Goal: Transaction & Acquisition: Purchase product/service

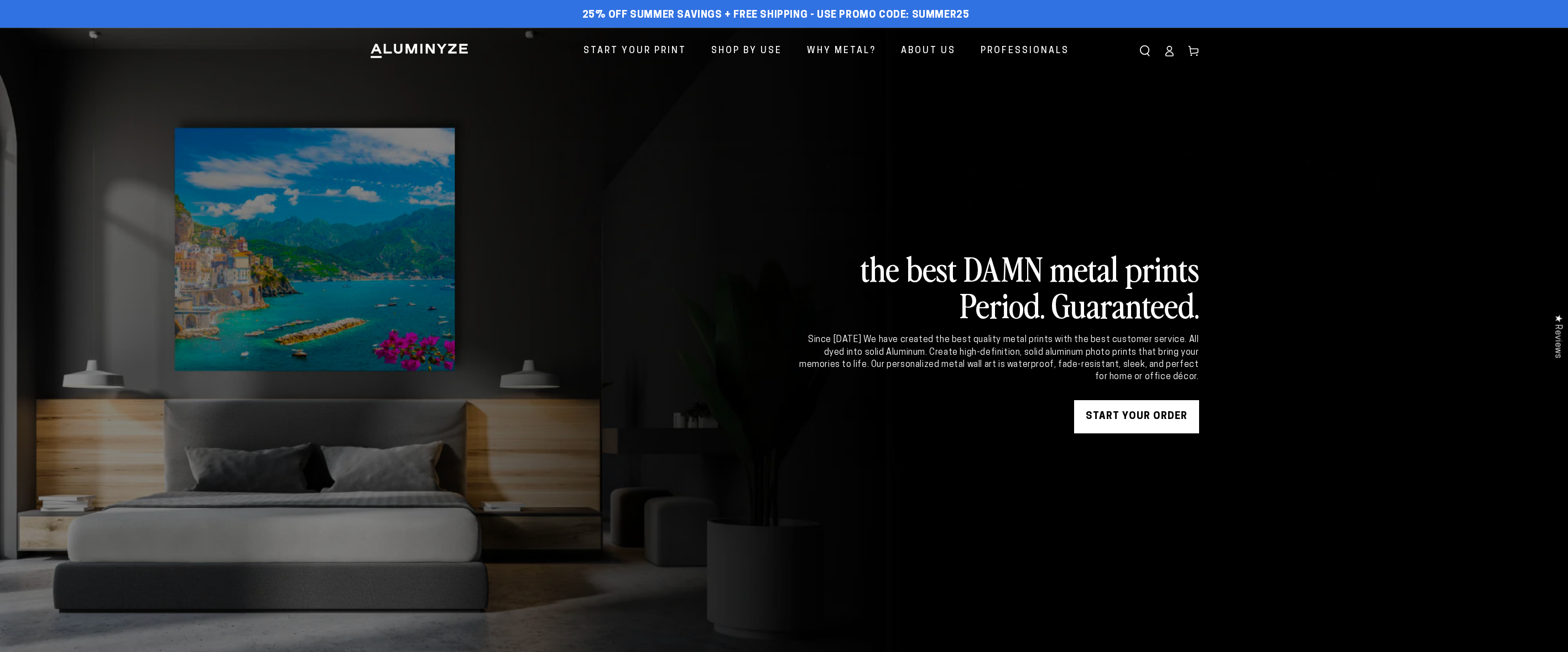
click at [1117, 415] on link "START YOUR Order" at bounding box center [1136, 416] width 125 height 33
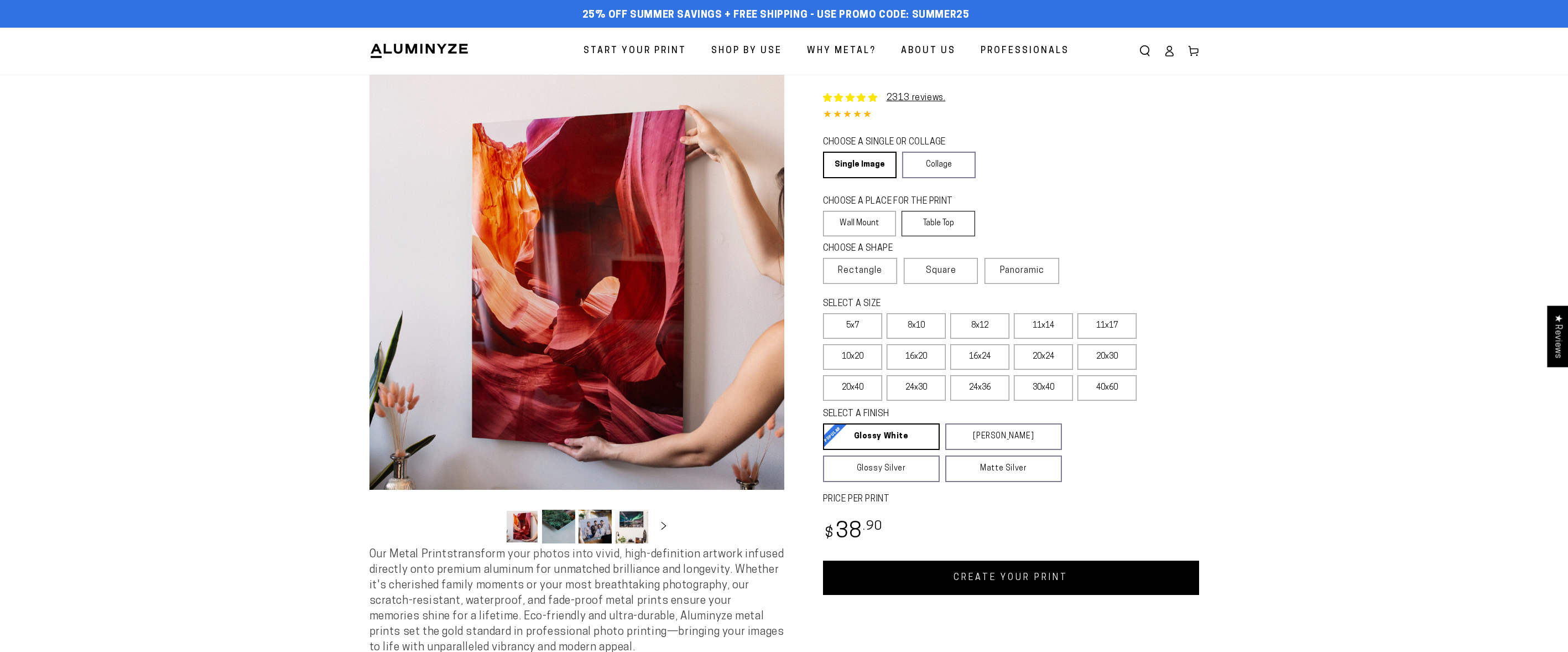
select select "**********"
click at [951, 225] on label "Table Top" at bounding box center [938, 223] width 74 height 26
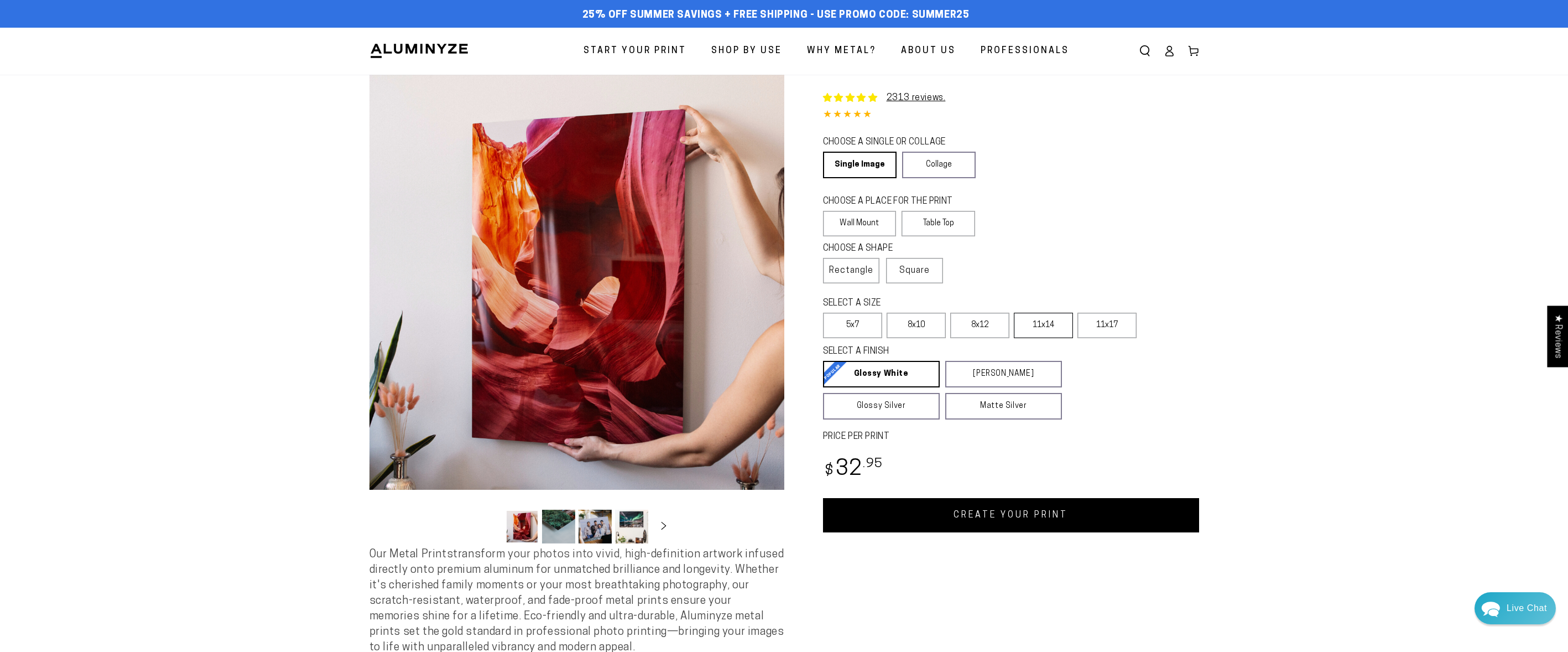
click at [1037, 327] on label "11x14" at bounding box center [1044, 325] width 59 height 26
click at [1061, 327] on label "11x14" at bounding box center [1044, 325] width 59 height 26
click at [987, 520] on link "CREATE YOUR PRINT" at bounding box center [1011, 515] width 376 height 34
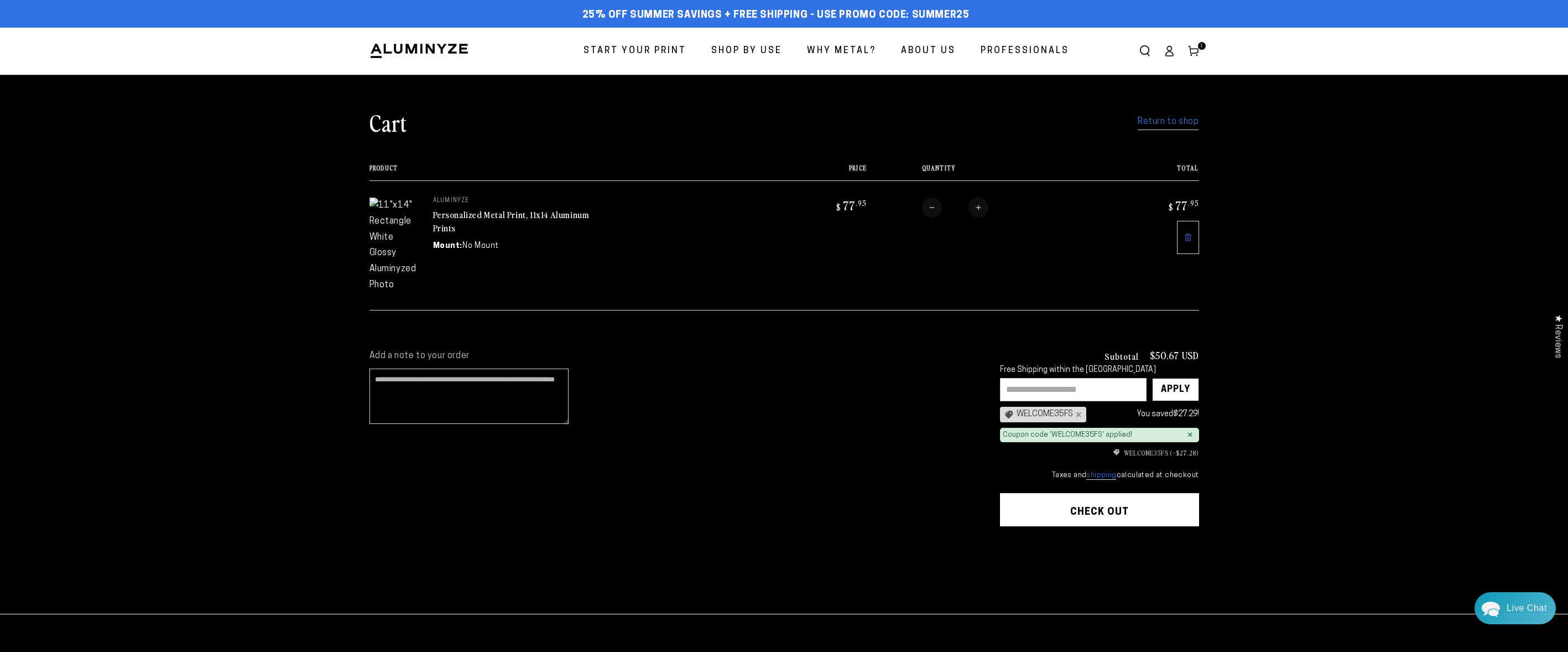
click at [1164, 123] on link "Return to shop" at bounding box center [1168, 121] width 61 height 16
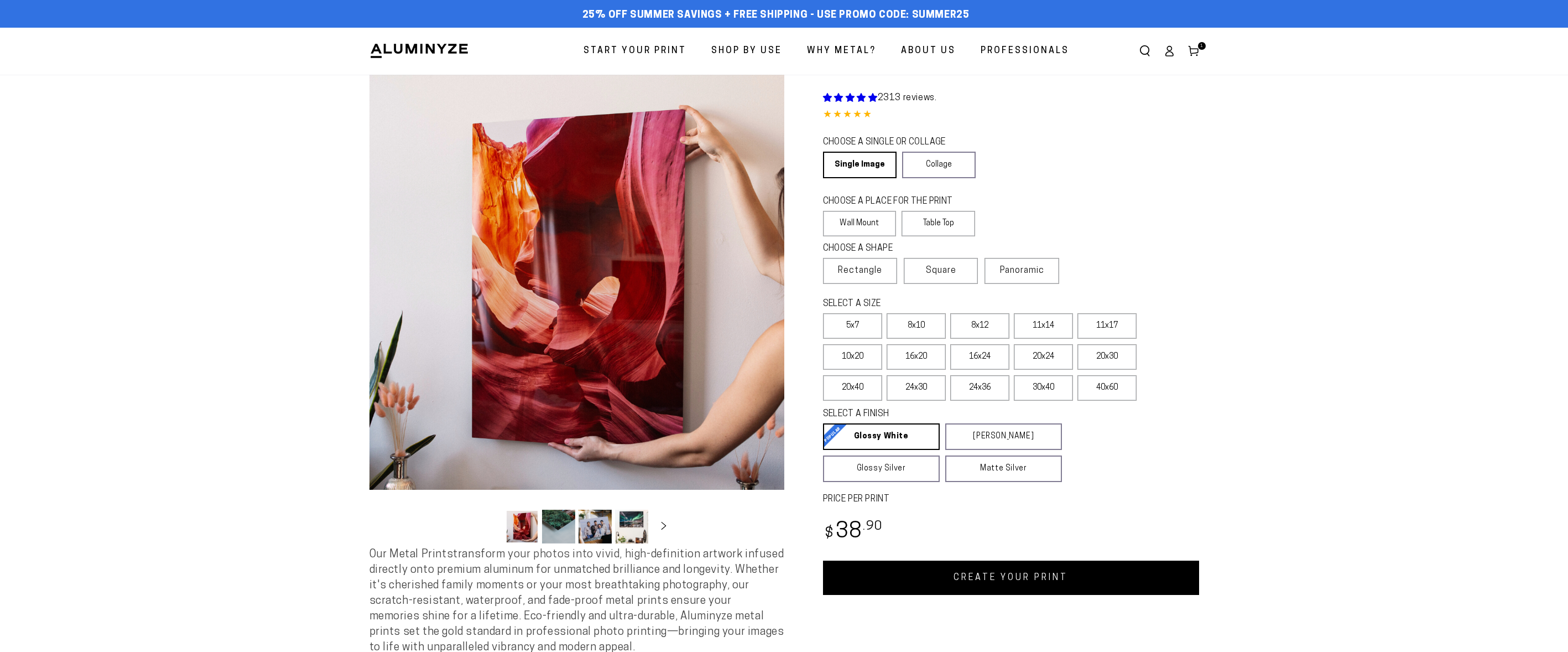
select select "**********"
click at [965, 219] on label "Table Top" at bounding box center [938, 223] width 74 height 26
click at [959, 222] on label "Table Top" at bounding box center [938, 223] width 74 height 26
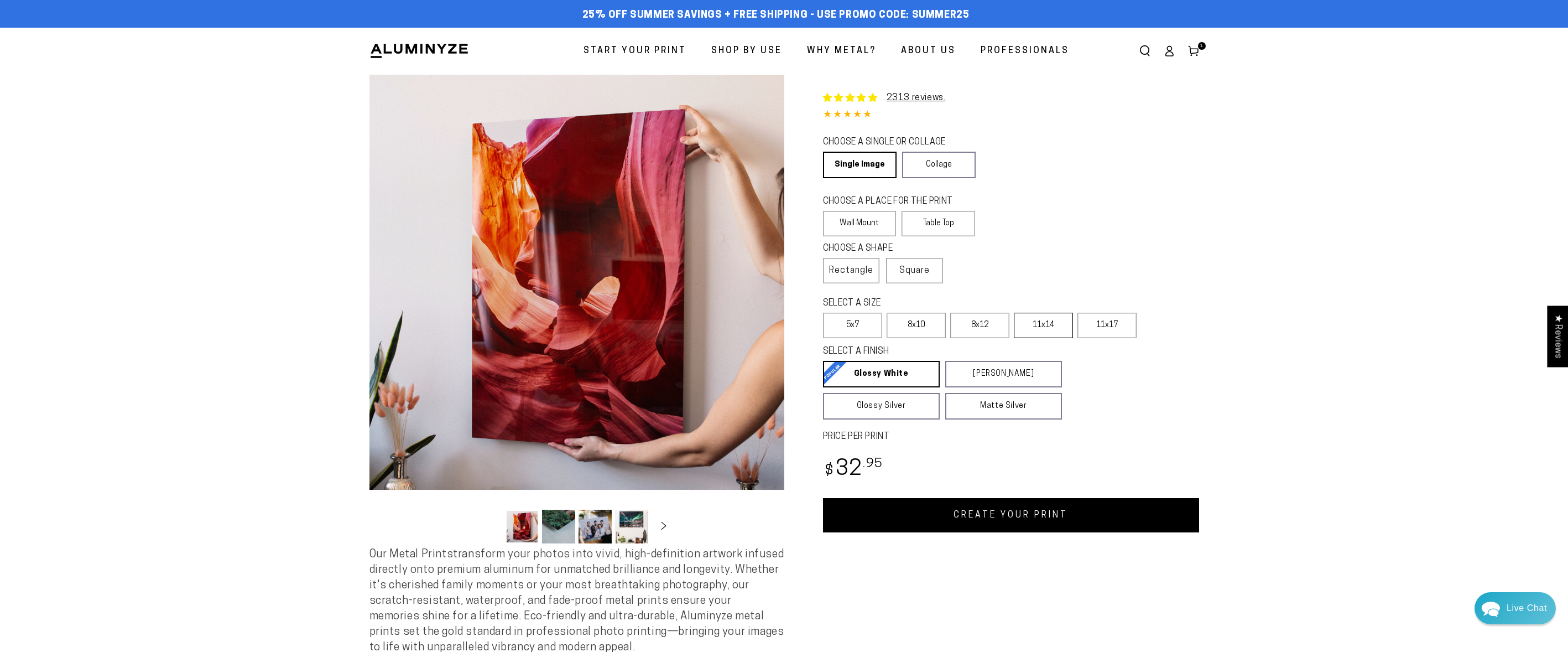
click at [1048, 325] on label "11x14" at bounding box center [1044, 325] width 59 height 26
click at [853, 159] on link "Single Image" at bounding box center [859, 165] width 72 height 26
click at [1276, 184] on section "Skip to product information Open media 1 in modal Open media 2 in modal Open me…" at bounding box center [784, 375] width 1568 height 601
click at [993, 520] on link "CREATE YOUR PRINT" at bounding box center [1011, 515] width 376 height 34
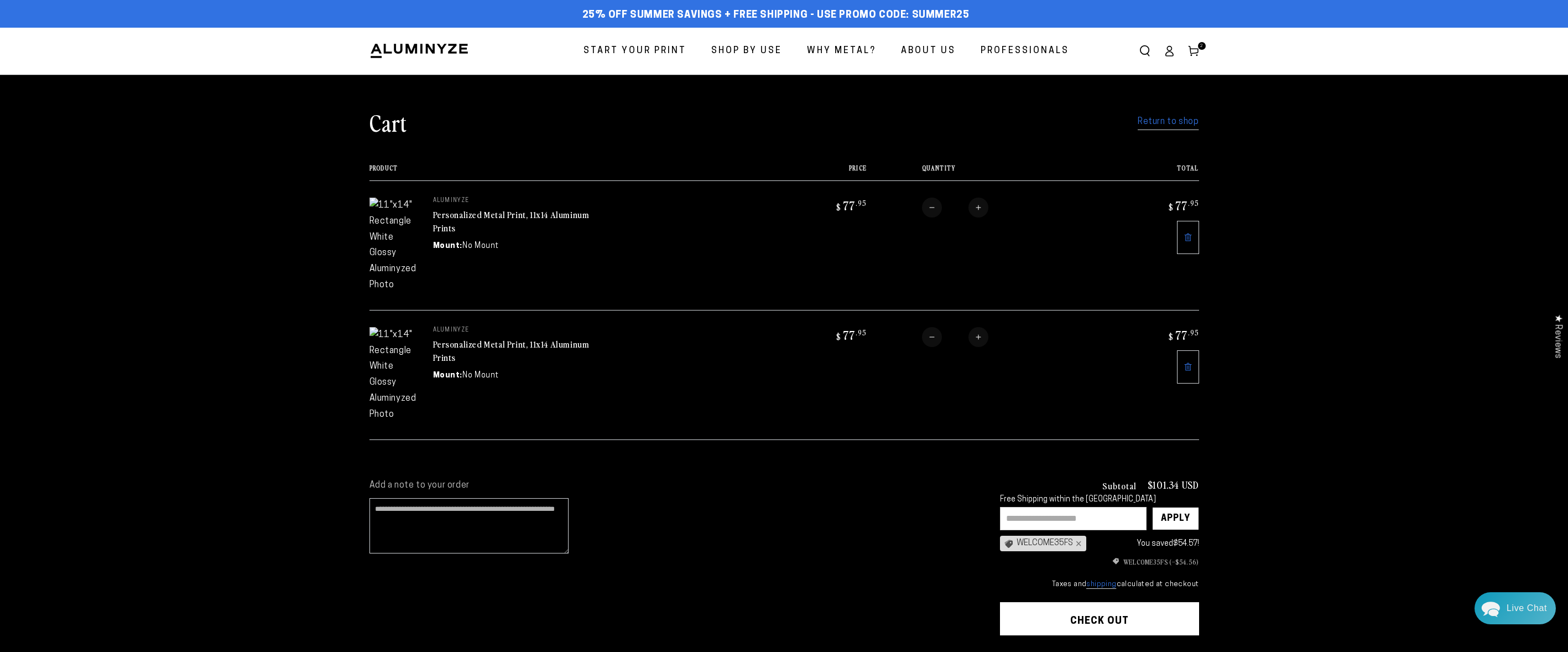
click at [1189, 233] on icon at bounding box center [1188, 237] width 7 height 8
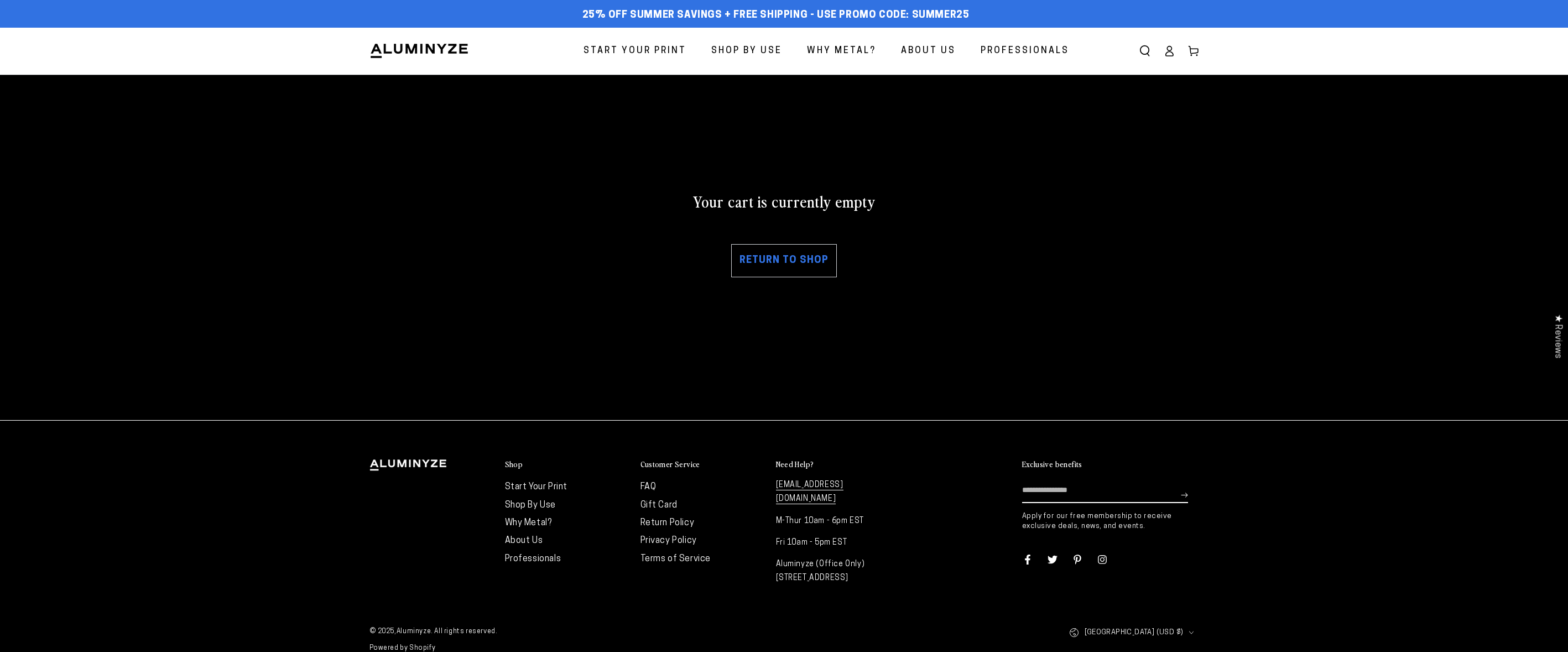
click at [803, 261] on link "Return to shop" at bounding box center [784, 261] width 106 height 33
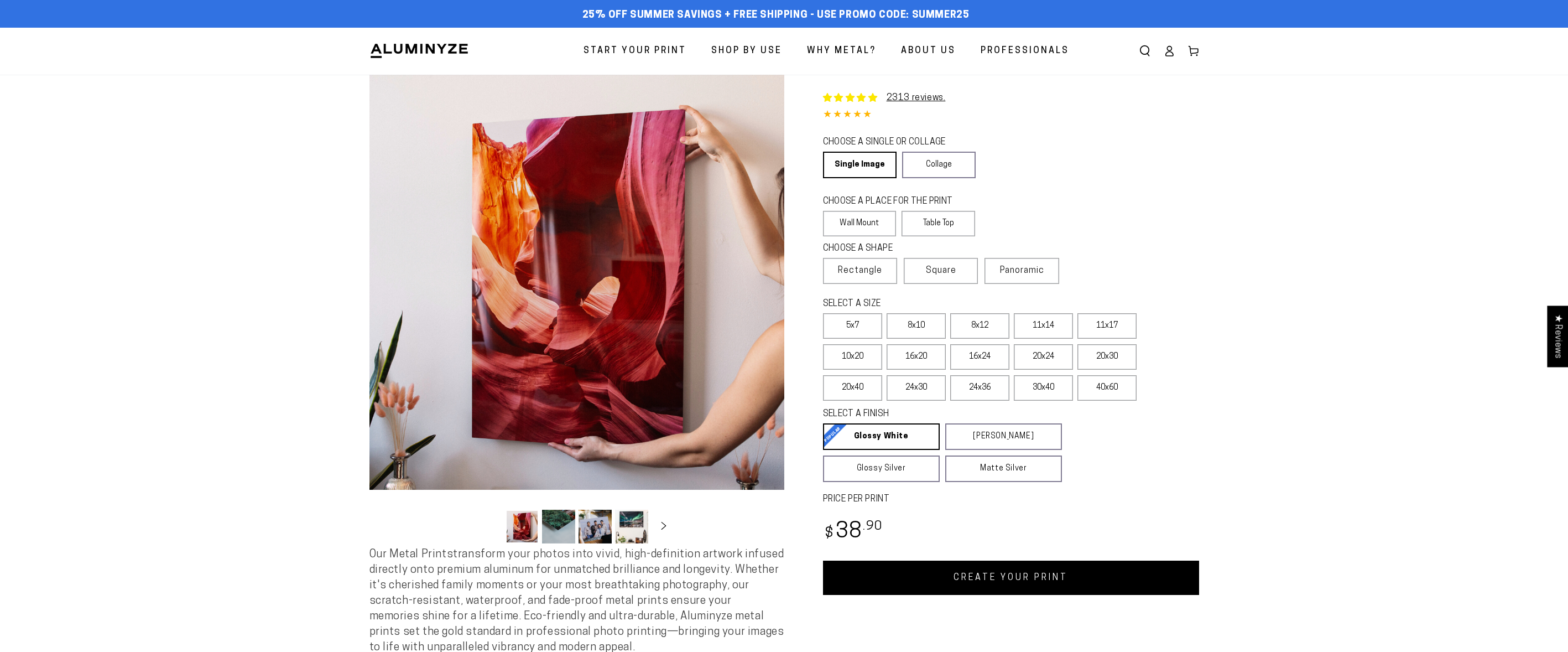
select select "**********"
click at [954, 223] on label "Table Top" at bounding box center [938, 223] width 74 height 26
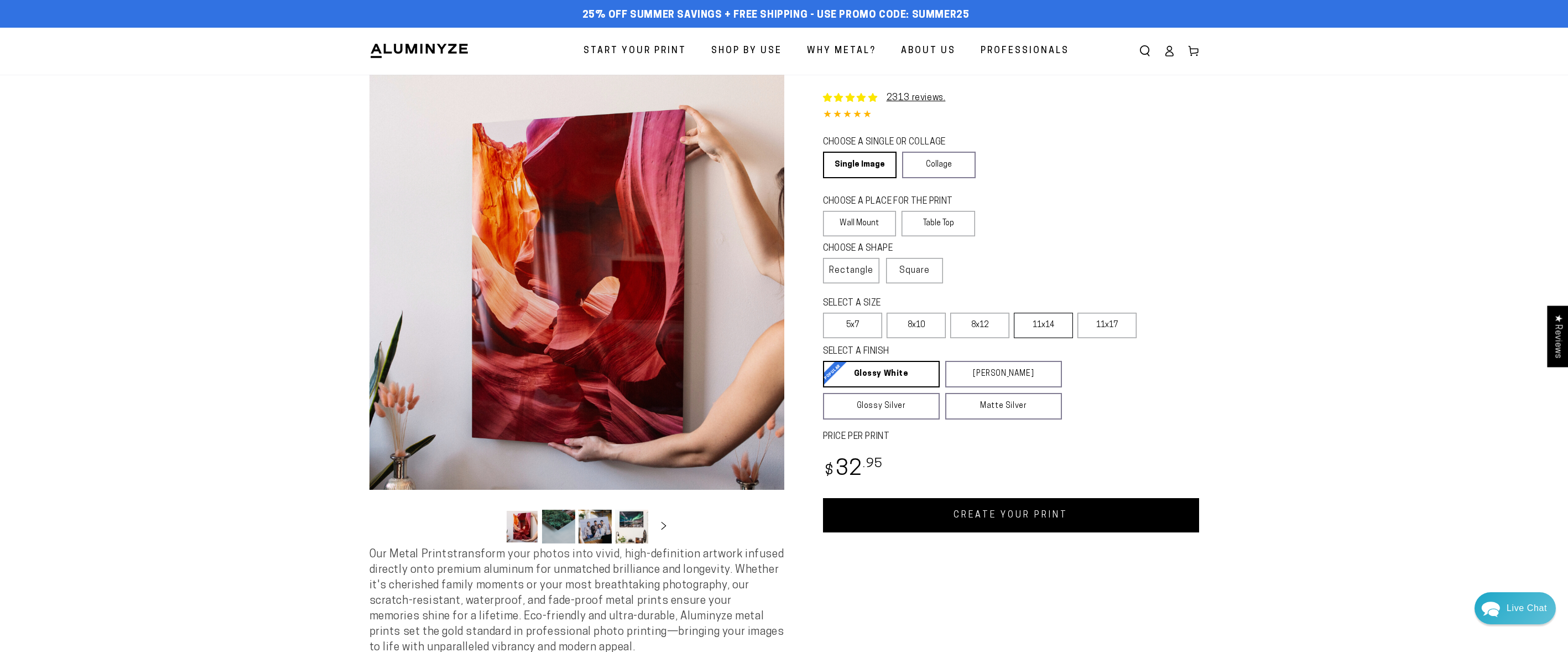
click at [1039, 321] on label "11x14" at bounding box center [1044, 325] width 59 height 26
click at [1058, 512] on link "CREATE YOUR PRINT" at bounding box center [1011, 515] width 376 height 34
